Goal: Transaction & Acquisition: Download file/media

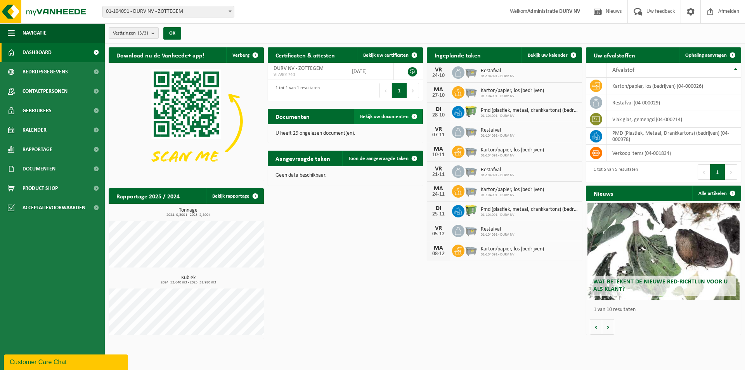
click at [394, 114] on span "Bekijk uw documenten" at bounding box center [384, 116] width 48 height 5
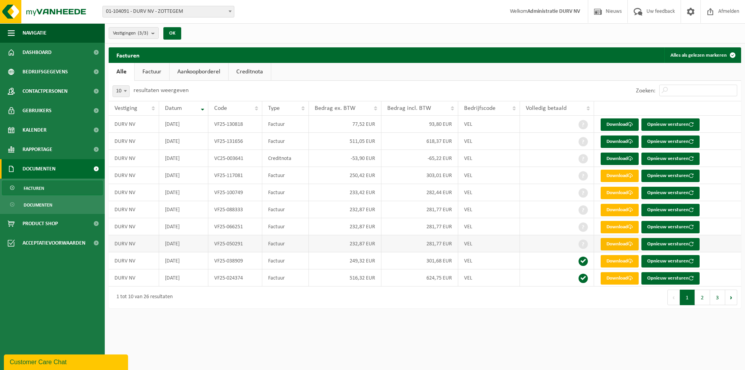
click at [619, 244] on link "Download" at bounding box center [619, 244] width 38 height 12
click at [611, 244] on link "Download" at bounding box center [619, 244] width 38 height 12
click at [616, 229] on link "Download" at bounding box center [619, 227] width 38 height 12
click at [626, 207] on link "Download" at bounding box center [619, 210] width 38 height 12
click at [616, 197] on link "Download" at bounding box center [619, 193] width 38 height 12
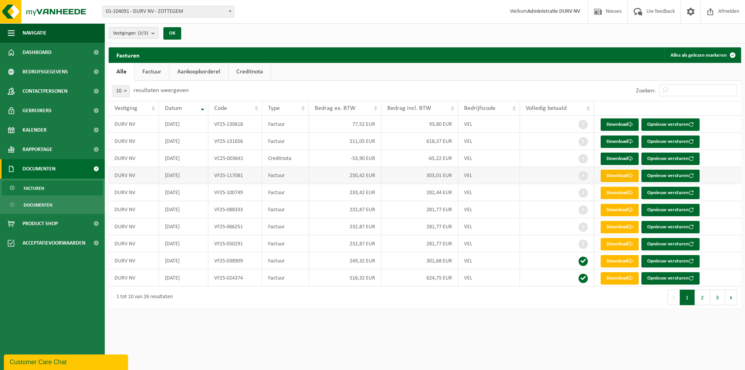
click at [614, 178] on link "Download" at bounding box center [619, 176] width 38 height 12
click at [613, 158] on link "Download" at bounding box center [619, 158] width 38 height 12
click at [620, 140] on link "Download" at bounding box center [619, 141] width 38 height 12
click at [622, 121] on link "Download" at bounding box center [619, 124] width 38 height 12
